Goal: Learn about a topic

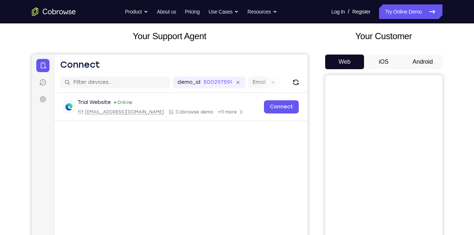
scroll to position [40, 0]
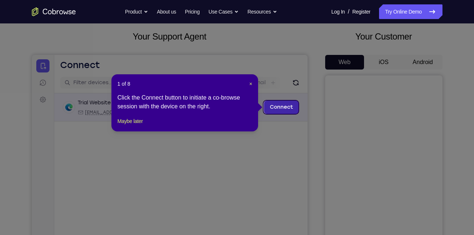
drag, startPoint x: 315, startPoint y: 154, endPoint x: 280, endPoint y: 110, distance: 56.4
click at [280, 110] on link "Connect" at bounding box center [281, 107] width 35 height 13
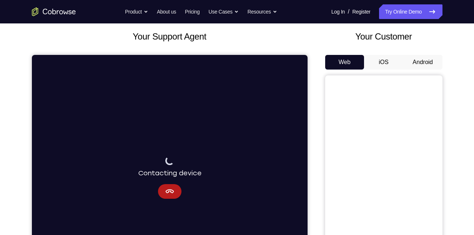
click at [424, 54] on div "Your Customer Web iOS Android" at bounding box center [383, 165] width 117 height 271
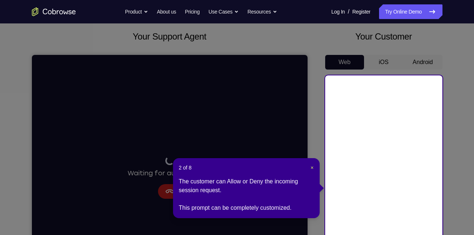
click at [416, 66] on icon at bounding box center [240, 150] width 480 height 301
click at [312, 167] on span "×" at bounding box center [312, 168] width 3 height 6
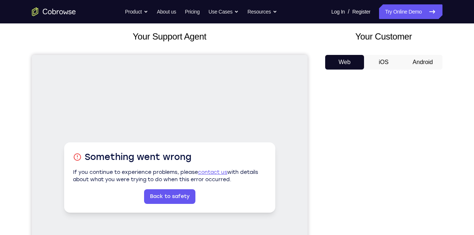
click at [411, 59] on button "Android" at bounding box center [422, 62] width 39 height 15
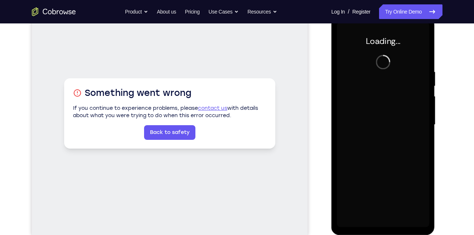
scroll to position [0, 0]
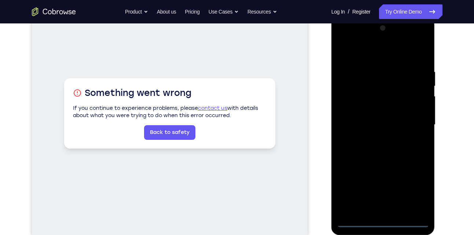
click at [383, 222] on div at bounding box center [383, 124] width 92 height 205
click at [410, 190] on div at bounding box center [383, 124] width 92 height 205
click at [344, 40] on div at bounding box center [383, 124] width 92 height 205
click at [351, 104] on div at bounding box center [383, 124] width 92 height 205
click at [369, 123] on div at bounding box center [383, 124] width 92 height 205
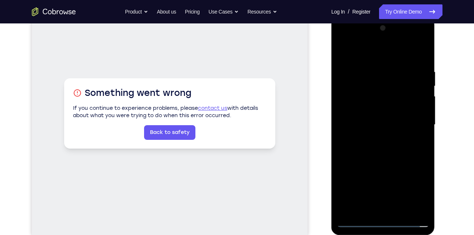
click at [371, 114] on div at bounding box center [383, 124] width 92 height 205
click at [364, 129] on div at bounding box center [383, 124] width 92 height 205
click at [350, 127] on div at bounding box center [383, 124] width 92 height 205
click at [363, 128] on div at bounding box center [383, 124] width 92 height 205
click at [412, 212] on div at bounding box center [383, 124] width 92 height 205
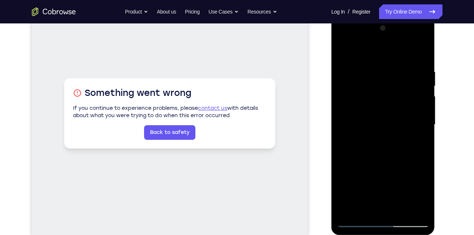
click at [415, 212] on div at bounding box center [383, 124] width 92 height 205
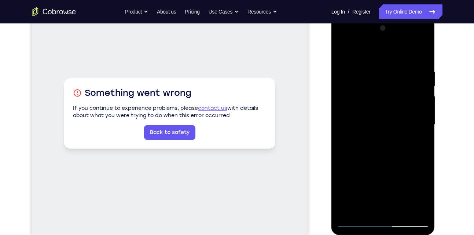
click at [415, 212] on div at bounding box center [383, 124] width 92 height 205
click at [344, 143] on div at bounding box center [383, 124] width 92 height 205
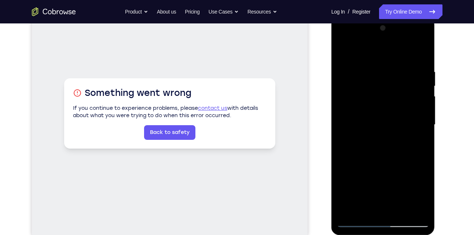
click at [374, 156] on div at bounding box center [383, 124] width 92 height 205
click at [394, 133] on div at bounding box center [383, 124] width 92 height 205
click at [379, 212] on div at bounding box center [383, 124] width 92 height 205
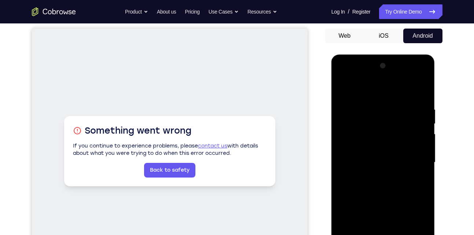
scroll to position [63, 0]
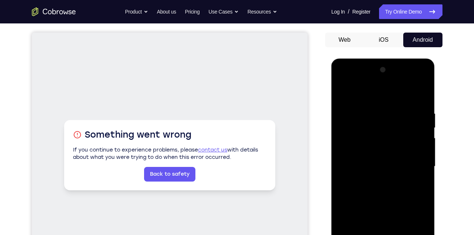
click at [407, 104] on div at bounding box center [383, 166] width 92 height 205
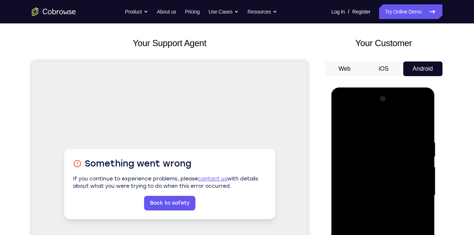
scroll to position [21, 0]
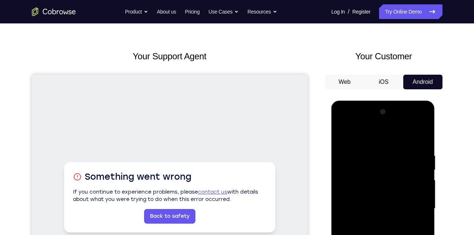
click at [376, 135] on div at bounding box center [383, 208] width 92 height 205
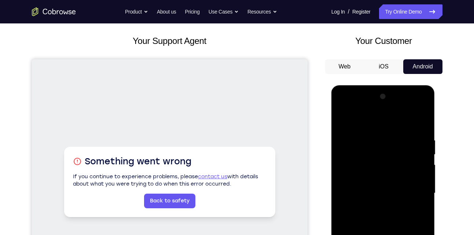
scroll to position [36, 0]
click at [343, 120] on div at bounding box center [383, 193] width 92 height 205
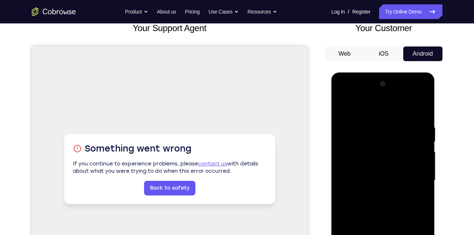
scroll to position [49, 0]
click at [362, 106] on div at bounding box center [383, 180] width 92 height 205
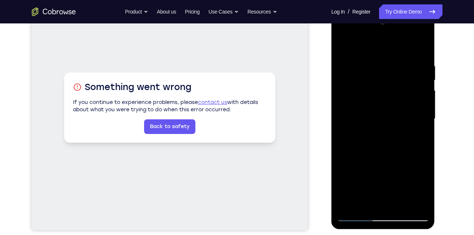
scroll to position [111, 0]
click at [368, 117] on div at bounding box center [383, 118] width 92 height 205
click at [374, 144] on div at bounding box center [383, 118] width 92 height 205
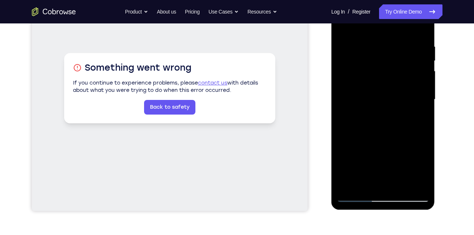
scroll to position [144, 0]
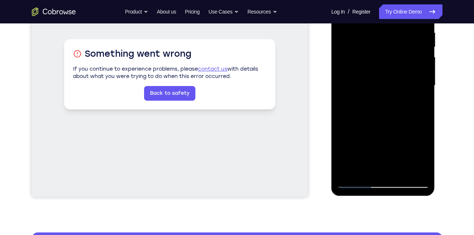
click at [372, 133] on div at bounding box center [383, 85] width 92 height 205
click at [374, 158] on div at bounding box center [383, 85] width 92 height 205
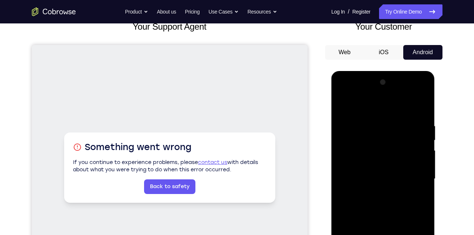
scroll to position [49, 0]
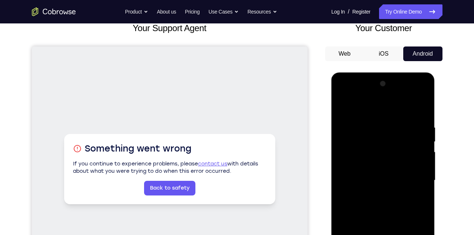
click at [341, 95] on div at bounding box center [383, 180] width 92 height 205
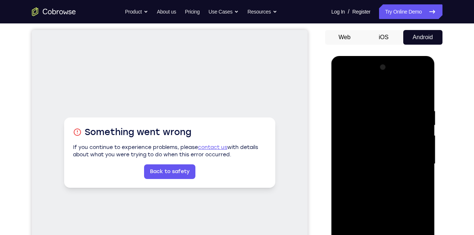
scroll to position [66, 0]
click at [351, 142] on div at bounding box center [383, 163] width 92 height 205
click at [344, 113] on div at bounding box center [383, 163] width 92 height 205
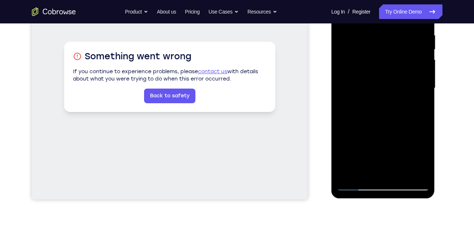
scroll to position [141, 0]
click at [353, 153] on div at bounding box center [383, 88] width 92 height 205
drag, startPoint x: 353, startPoint y: 153, endPoint x: 362, endPoint y: 142, distance: 14.6
click at [362, 142] on div at bounding box center [383, 88] width 92 height 205
click at [381, 118] on div at bounding box center [383, 88] width 92 height 205
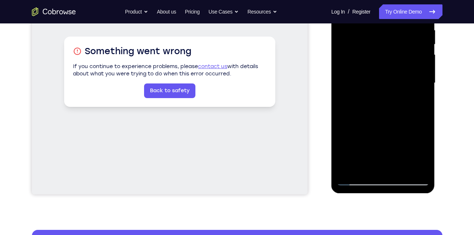
scroll to position [147, 0]
click at [374, 143] on div at bounding box center [383, 82] width 92 height 205
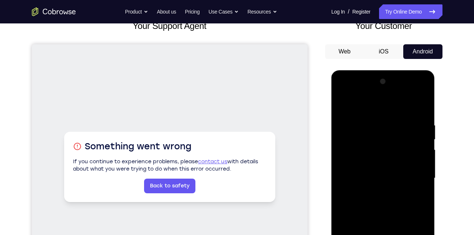
scroll to position [50, 0]
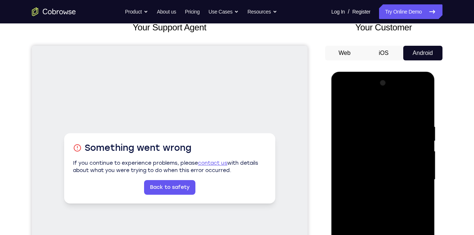
click at [342, 106] on div at bounding box center [383, 179] width 92 height 205
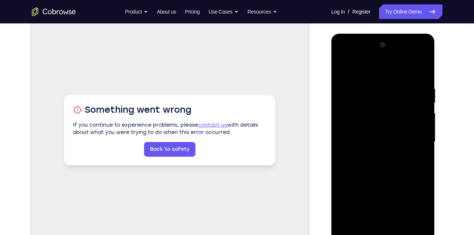
scroll to position [88, 0]
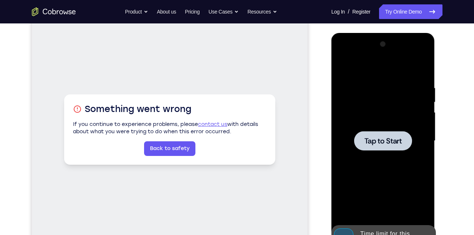
click at [381, 147] on div at bounding box center [383, 140] width 58 height 19
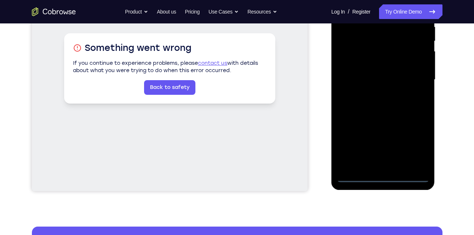
scroll to position [150, 0]
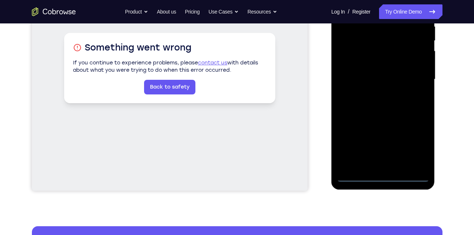
click at [383, 177] on div at bounding box center [383, 79] width 92 height 205
click at [413, 147] on div at bounding box center [383, 79] width 92 height 205
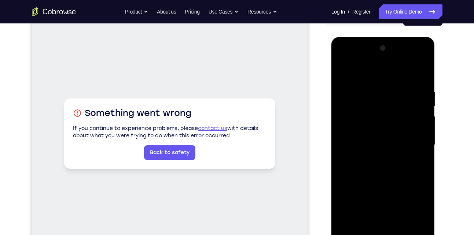
scroll to position [83, 0]
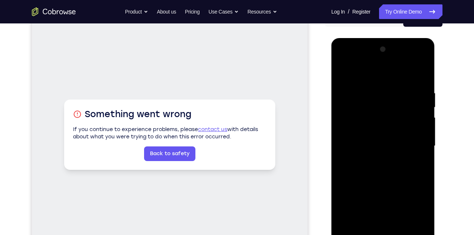
click at [344, 59] on div at bounding box center [383, 146] width 92 height 205
click at [410, 144] on div at bounding box center [383, 146] width 92 height 205
click at [377, 158] on div at bounding box center [383, 146] width 92 height 205
click at [365, 131] on div at bounding box center [383, 146] width 92 height 205
click at [361, 140] on div at bounding box center [383, 146] width 92 height 205
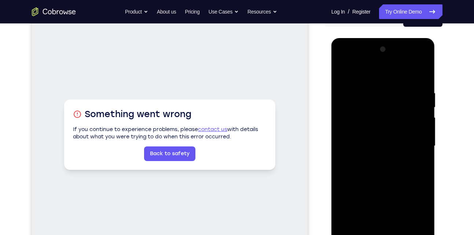
click at [376, 160] on div at bounding box center [383, 146] width 92 height 205
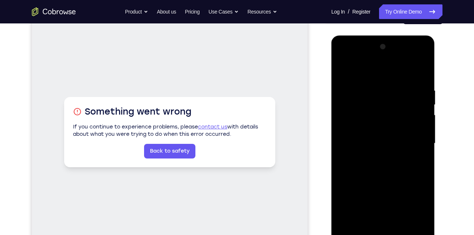
scroll to position [87, 0]
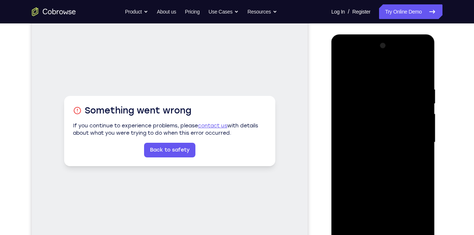
click at [358, 132] on div at bounding box center [383, 142] width 92 height 205
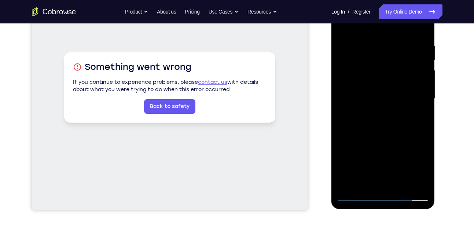
scroll to position [131, 0]
click at [402, 116] on div at bounding box center [383, 98] width 92 height 205
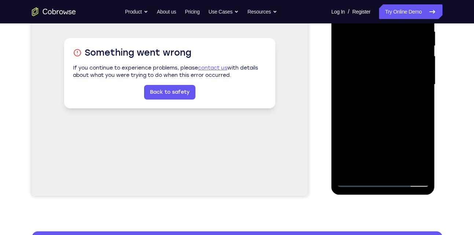
scroll to position [145, 0]
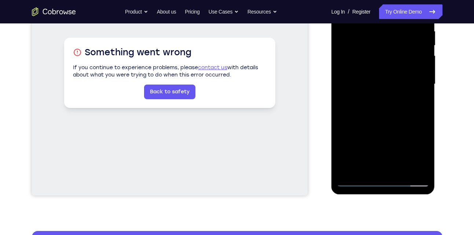
click at [407, 126] on div at bounding box center [383, 84] width 92 height 205
click at [363, 123] on div at bounding box center [383, 84] width 92 height 205
click at [361, 140] on div at bounding box center [383, 84] width 92 height 205
click at [362, 126] on div at bounding box center [383, 84] width 92 height 205
click at [360, 124] on div at bounding box center [383, 84] width 92 height 205
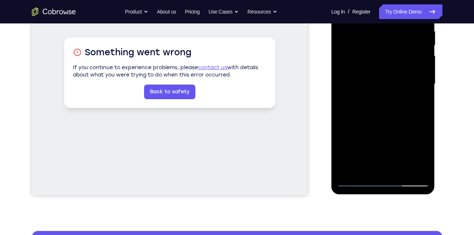
click at [400, 166] on div at bounding box center [383, 84] width 92 height 205
click at [357, 119] on div at bounding box center [383, 84] width 92 height 205
click at [404, 147] on div at bounding box center [383, 84] width 92 height 205
click at [402, 118] on div at bounding box center [383, 84] width 92 height 205
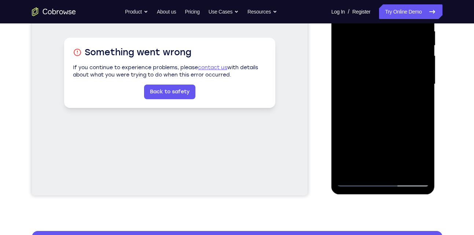
click at [401, 163] on div at bounding box center [383, 84] width 92 height 205
click at [380, 148] on div at bounding box center [383, 84] width 92 height 205
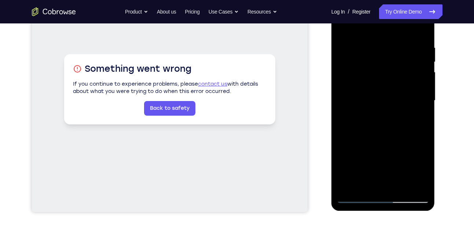
scroll to position [129, 0]
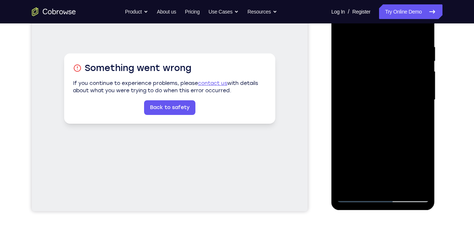
click at [376, 142] on div at bounding box center [383, 99] width 92 height 205
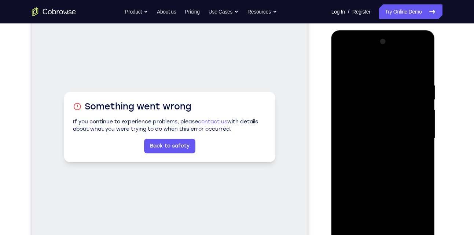
scroll to position [90, 0]
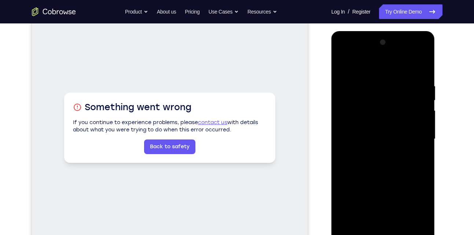
click at [379, 121] on div at bounding box center [383, 139] width 92 height 205
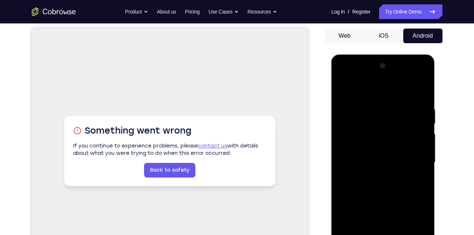
scroll to position [62, 0]
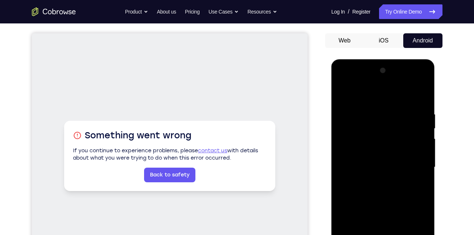
click at [349, 116] on div at bounding box center [383, 167] width 92 height 205
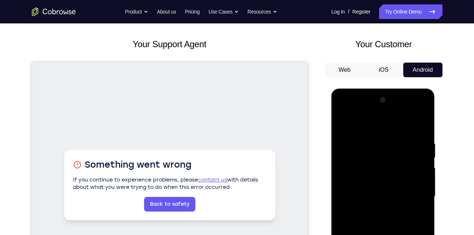
scroll to position [32, 0]
